Goal: Transaction & Acquisition: Purchase product/service

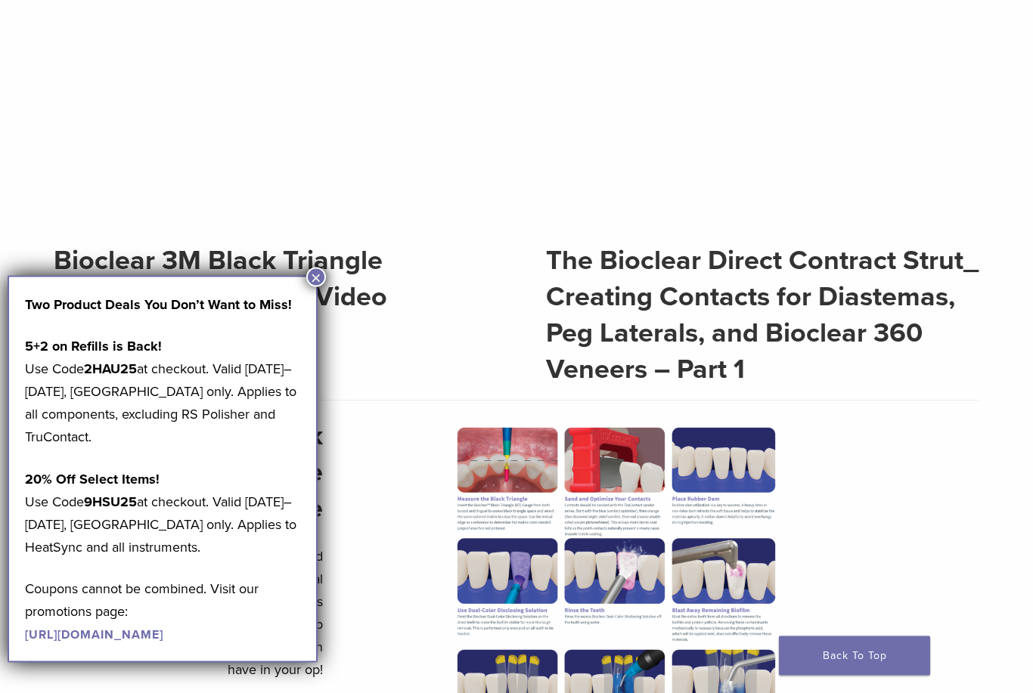
scroll to position [349, 0]
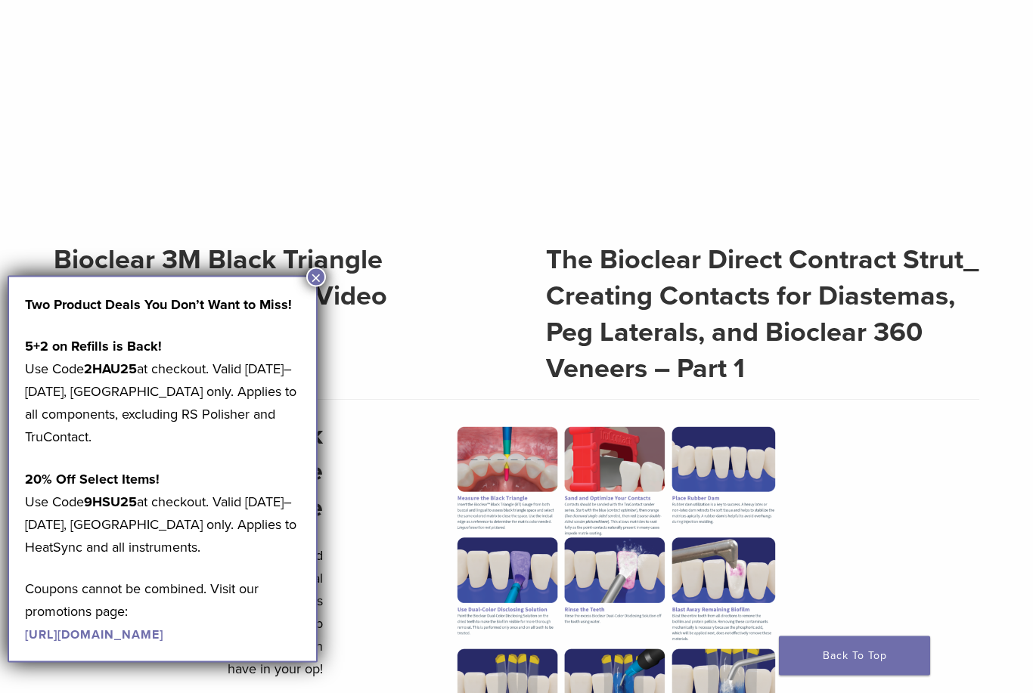
click at [298, 274] on h2 "Bioclear 3M Black Triangle Technique Animated Video" at bounding box center [271, 279] width 434 height 73
click at [315, 264] on h2 "Bioclear 3M Black Triangle Technique Animated Video" at bounding box center [271, 279] width 434 height 73
click at [321, 282] on button "×" at bounding box center [316, 278] width 20 height 20
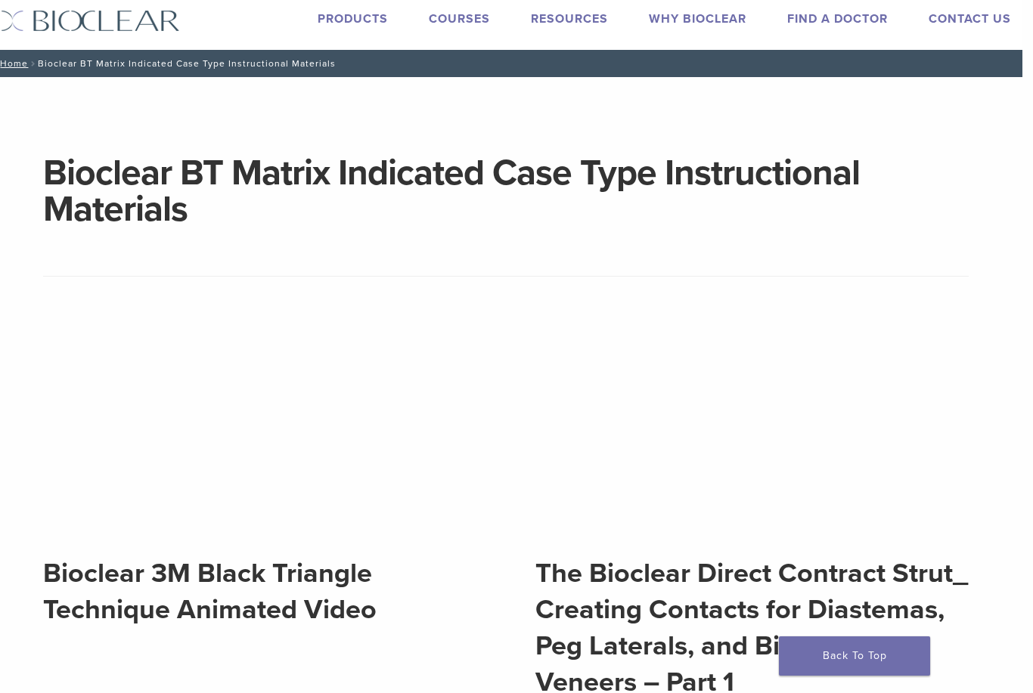
scroll to position [0, 11]
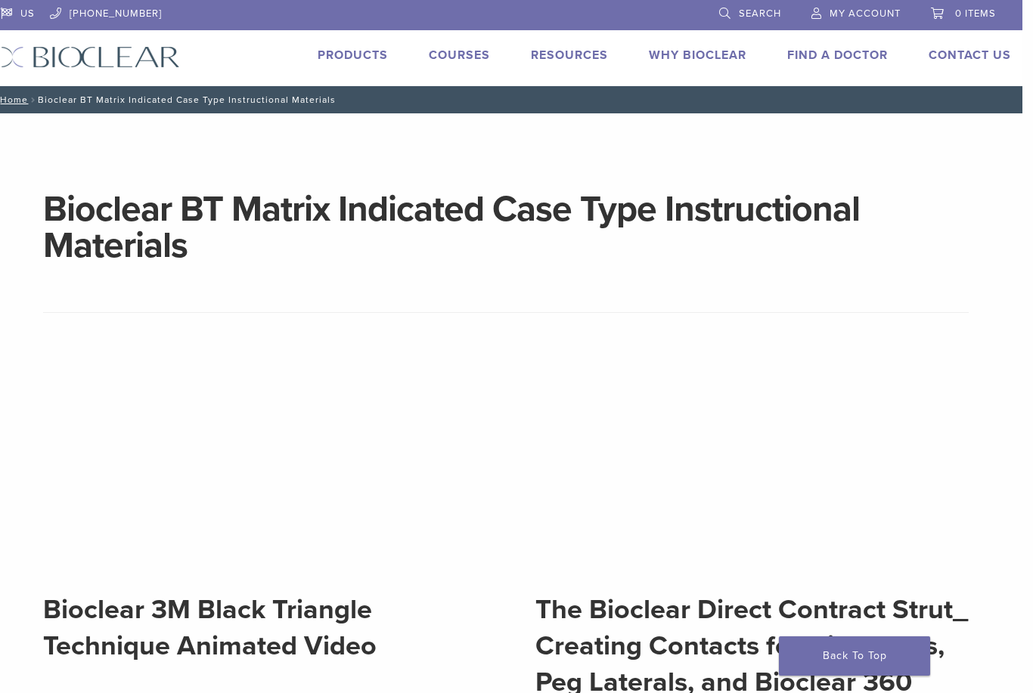
click at [370, 58] on link "Products" at bounding box center [353, 55] width 70 height 15
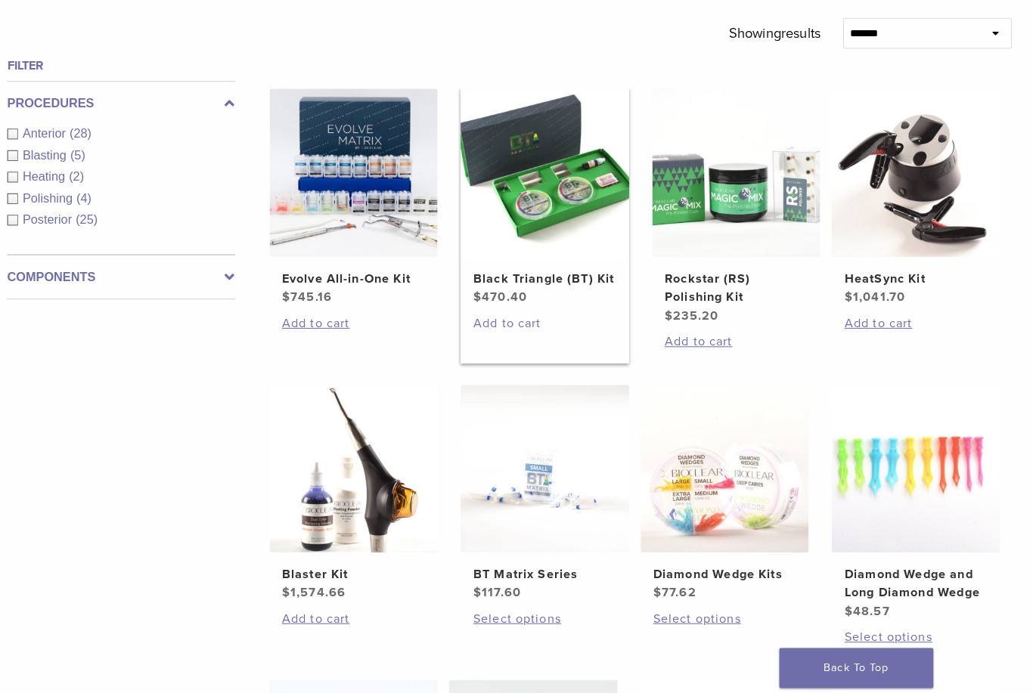
scroll to position [519, 3]
click at [525, 327] on link "Add to cart" at bounding box center [549, 317] width 141 height 18
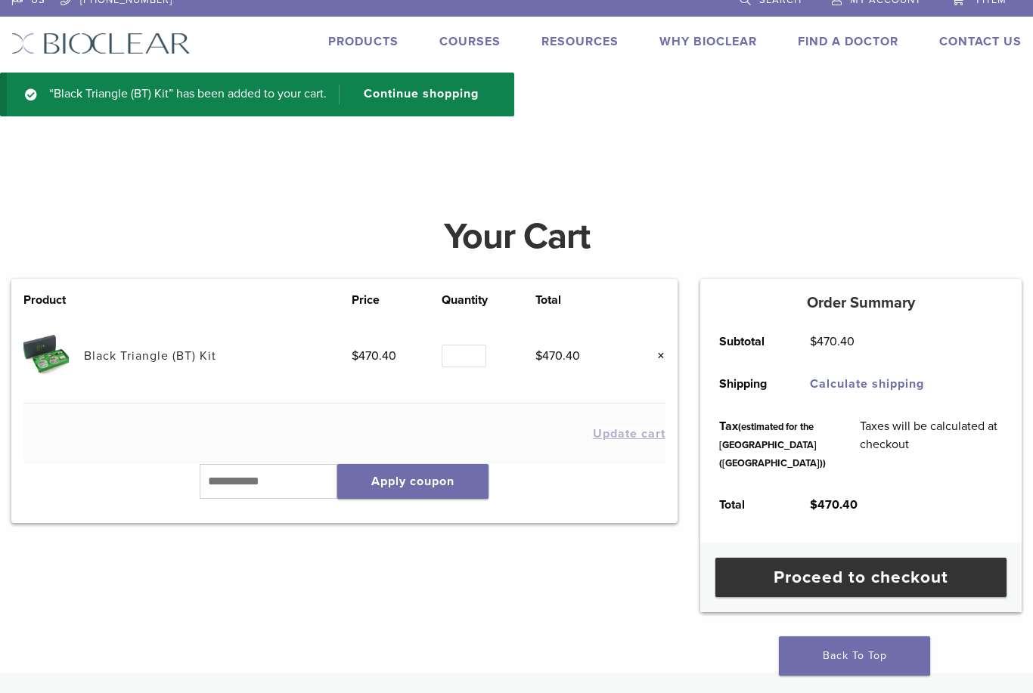
scroll to position [17, 0]
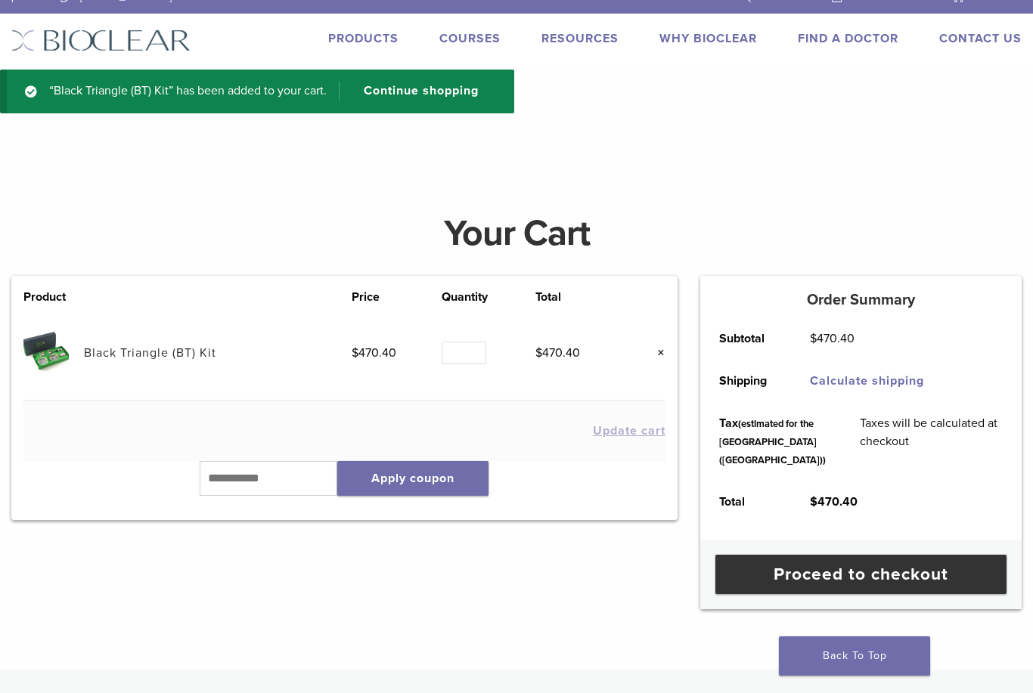
click at [157, 346] on link "Black Triangle (BT) Kit" at bounding box center [150, 353] width 132 height 15
